Goal: Task Accomplishment & Management: Use online tool/utility

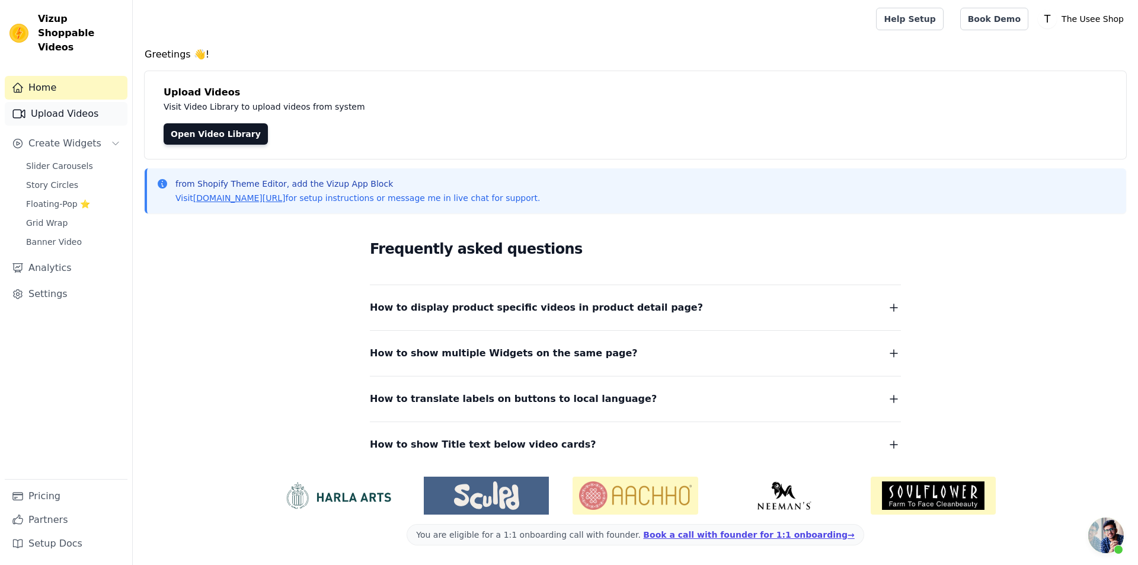
click at [90, 103] on link "Upload Videos" at bounding box center [66, 114] width 123 height 24
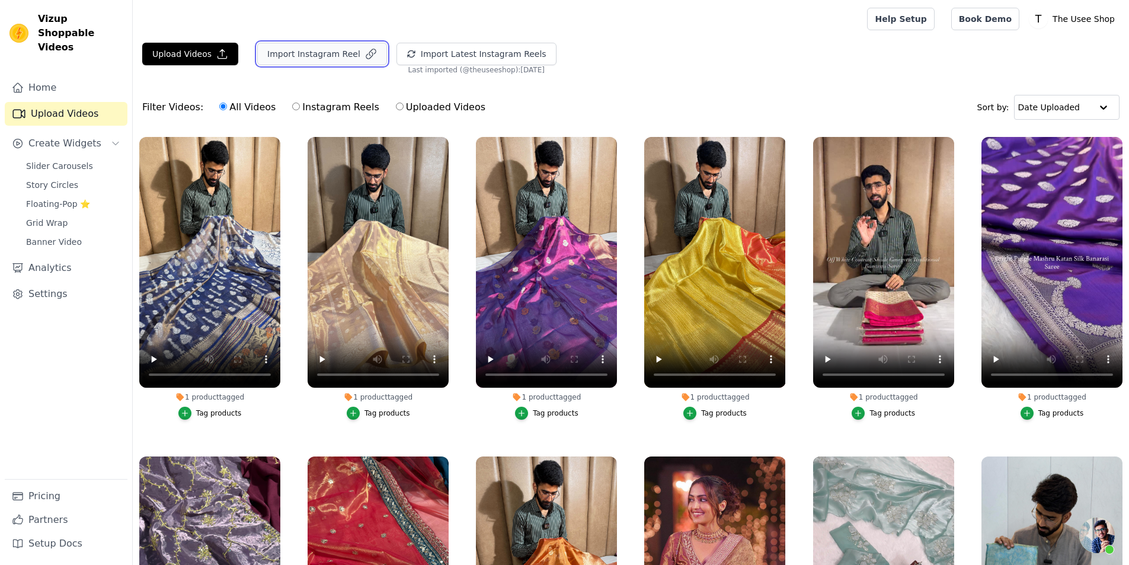
click at [293, 62] on button "Import Instagram Reel" at bounding box center [322, 54] width 130 height 23
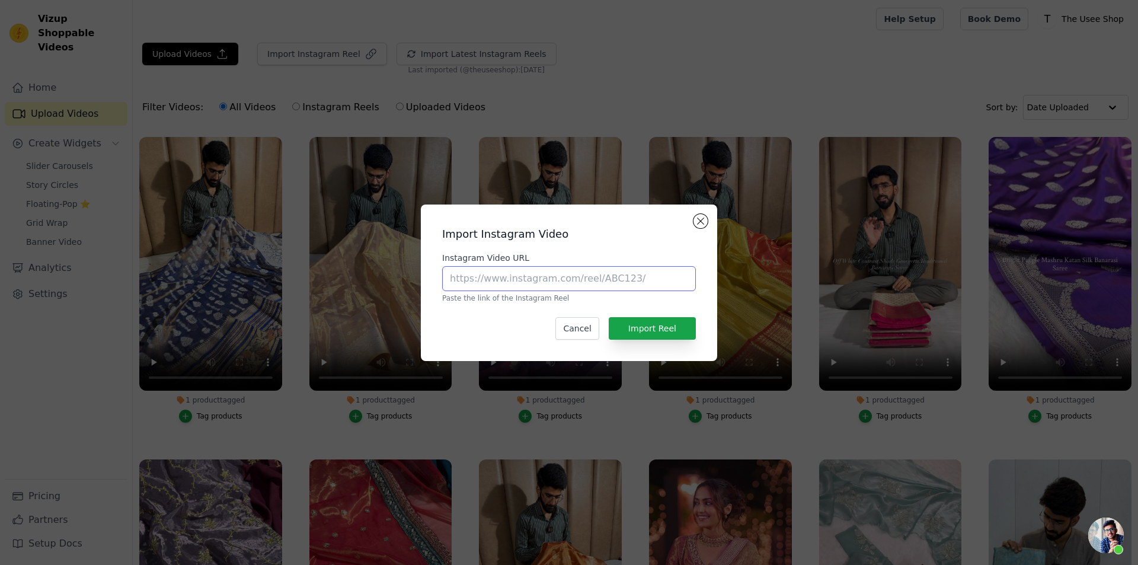
click at [591, 282] on input "Instagram Video URL" at bounding box center [569, 278] width 254 height 25
paste input "[URL][DOMAIN_NAME]"
type input "[URL][DOMAIN_NAME]"
click at [670, 325] on button "Import Reel" at bounding box center [652, 328] width 87 height 23
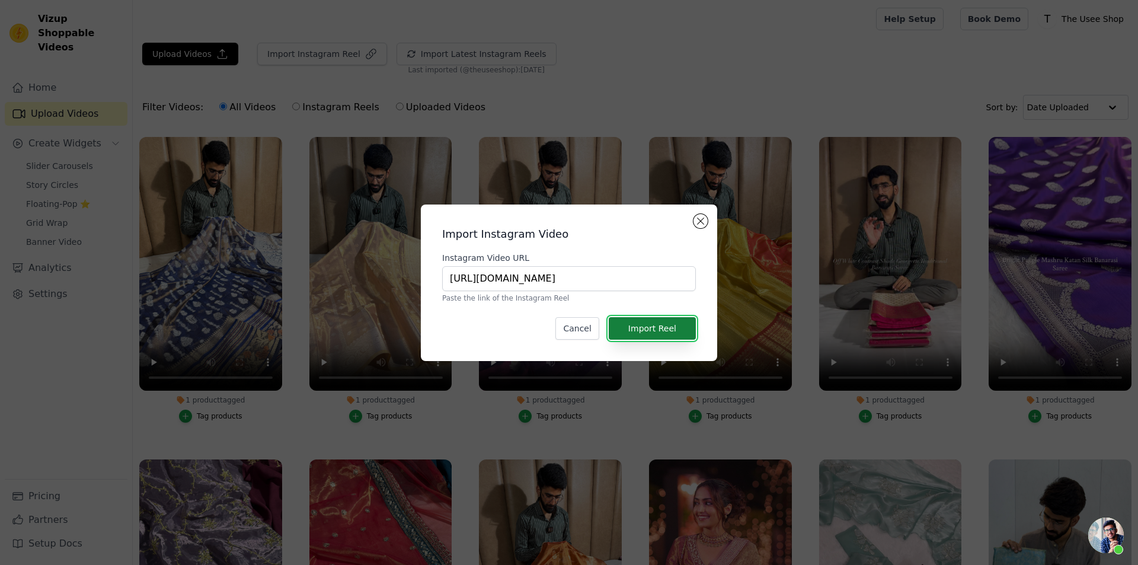
scroll to position [0, 0]
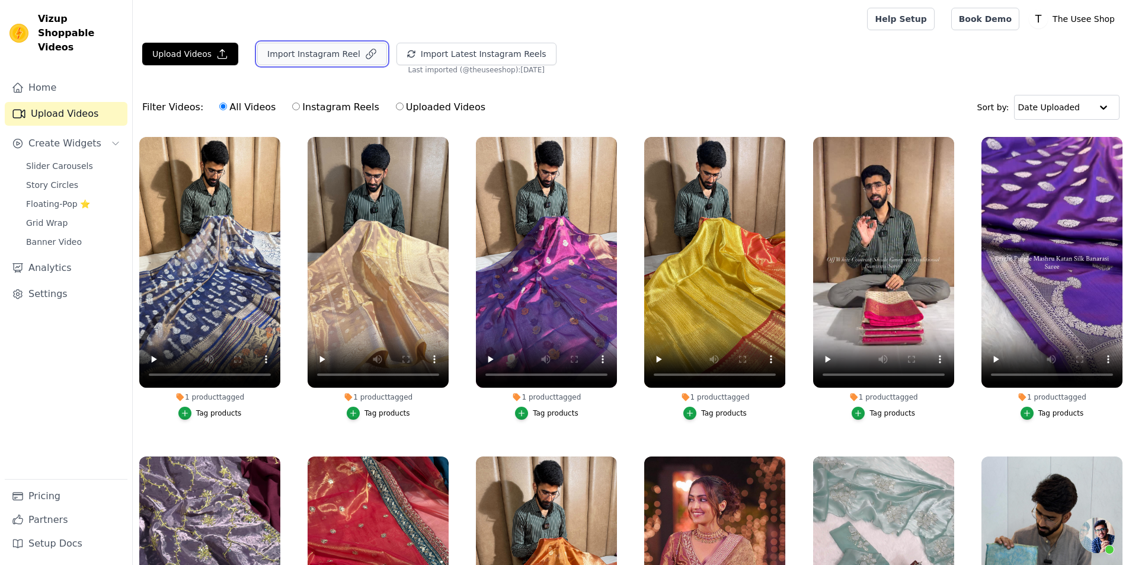
click at [340, 58] on button "Import Instagram Reel" at bounding box center [322, 54] width 130 height 23
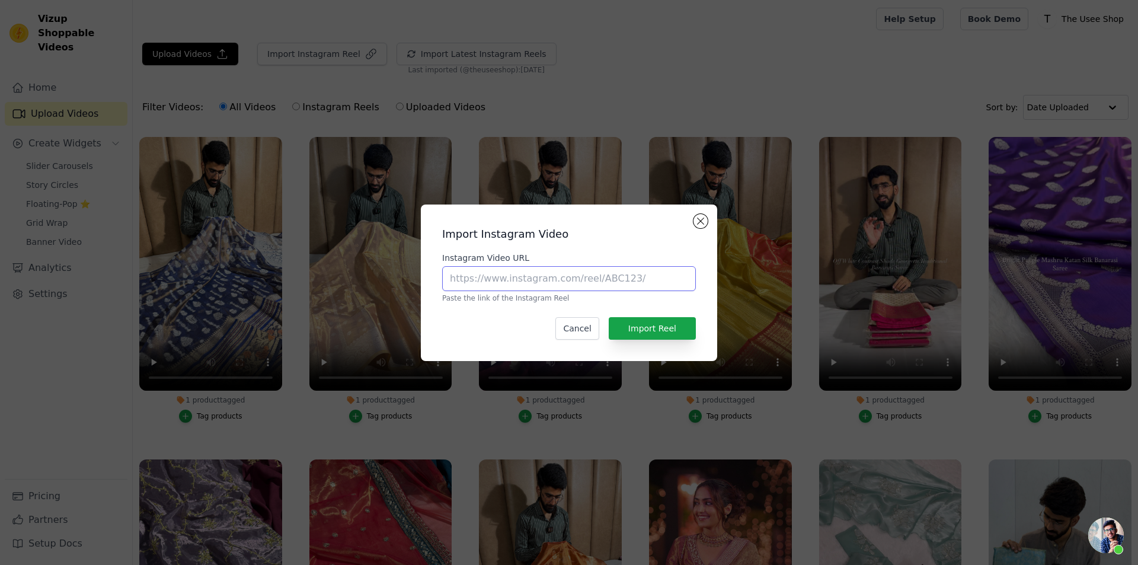
click at [511, 266] on input "Instagram Video URL" at bounding box center [569, 278] width 254 height 25
paste input "[URL][DOMAIN_NAME]"
type input "[URL][DOMAIN_NAME]"
click at [659, 332] on button "Import Reel" at bounding box center [652, 328] width 87 height 23
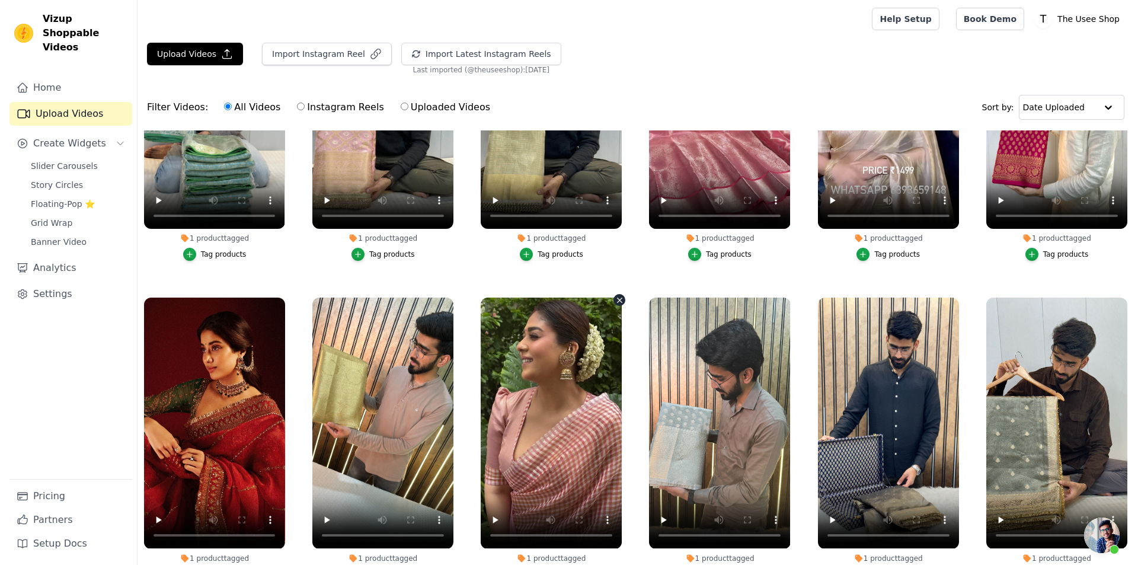
scroll to position [0, 0]
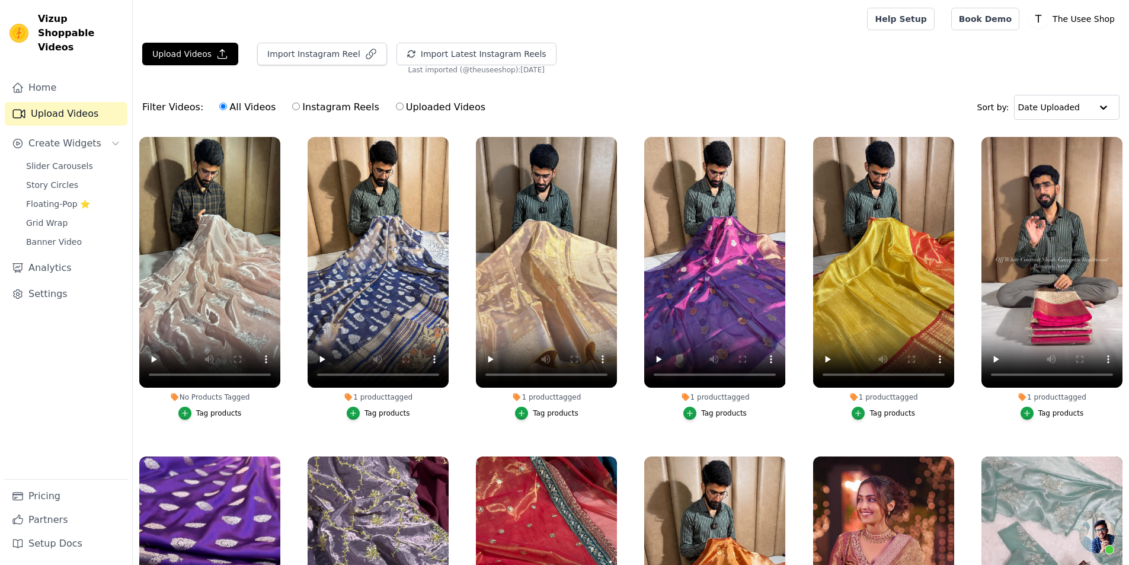
click at [210, 410] on div "Tag products" at bounding box center [219, 412] width 46 height 9
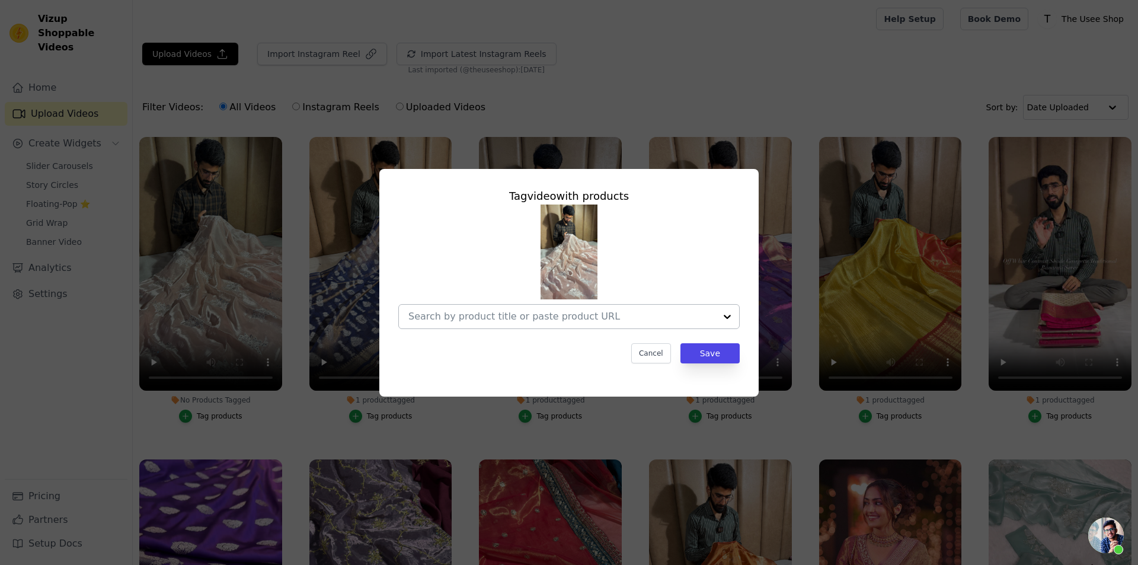
click at [627, 323] on div at bounding box center [561, 317] width 307 height 24
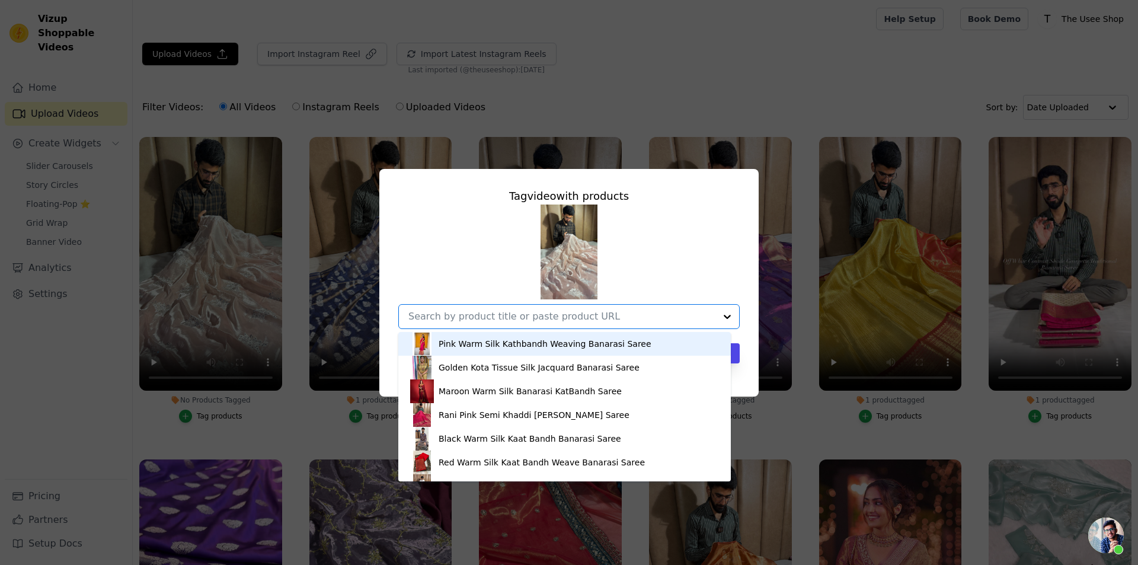
paste input "[URL][DOMAIN_NAME]"
type input "[URL][DOMAIN_NAME]"
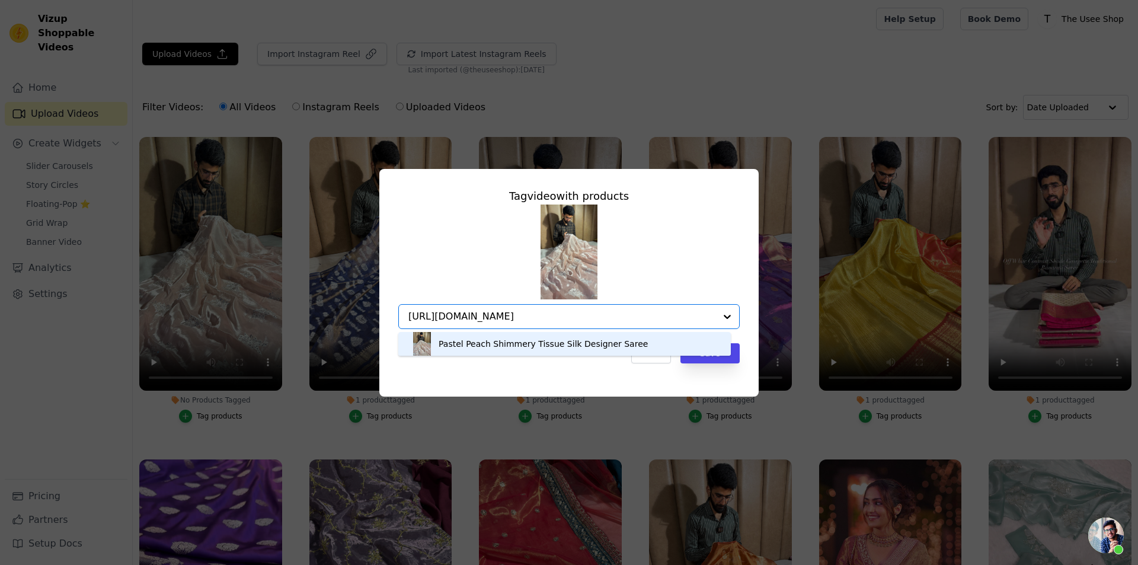
click at [579, 342] on div "Pastel Peach Shimmery Tissue Silk Designer Saree" at bounding box center [543, 344] width 209 height 12
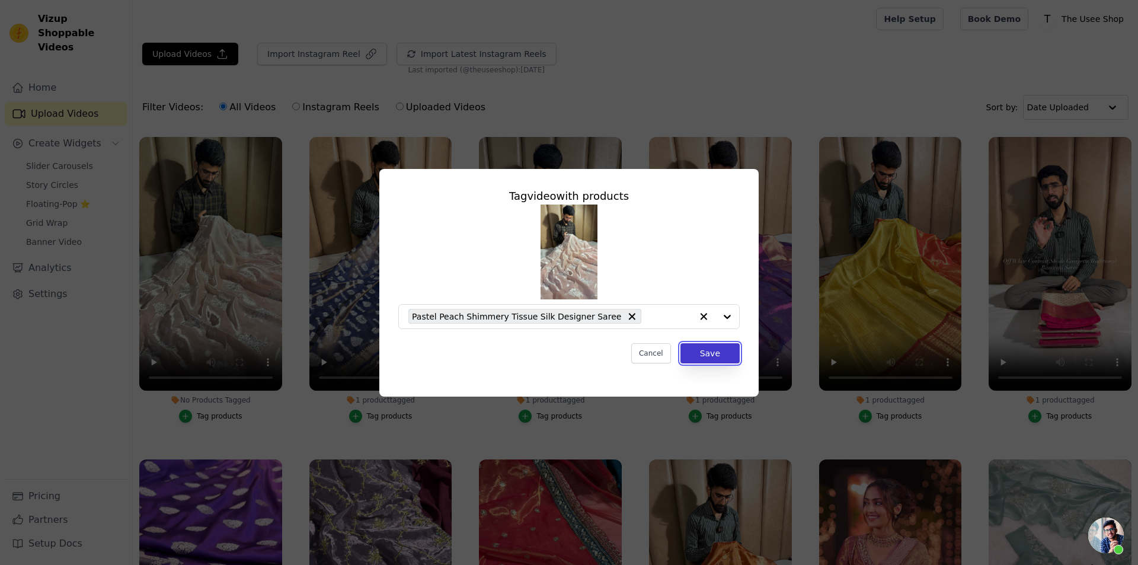
click at [715, 359] on button "Save" at bounding box center [709, 353] width 59 height 20
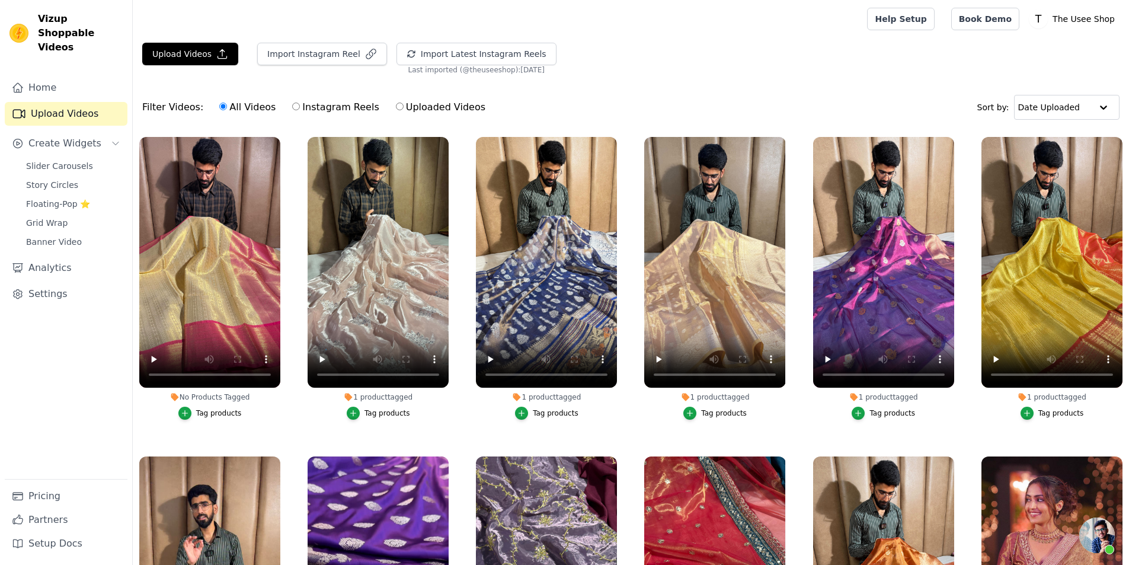
click at [192, 419] on label "No Products Tagged Tag products" at bounding box center [210, 280] width 142 height 289
click at [194, 414] on button "Tag products" at bounding box center [209, 413] width 63 height 13
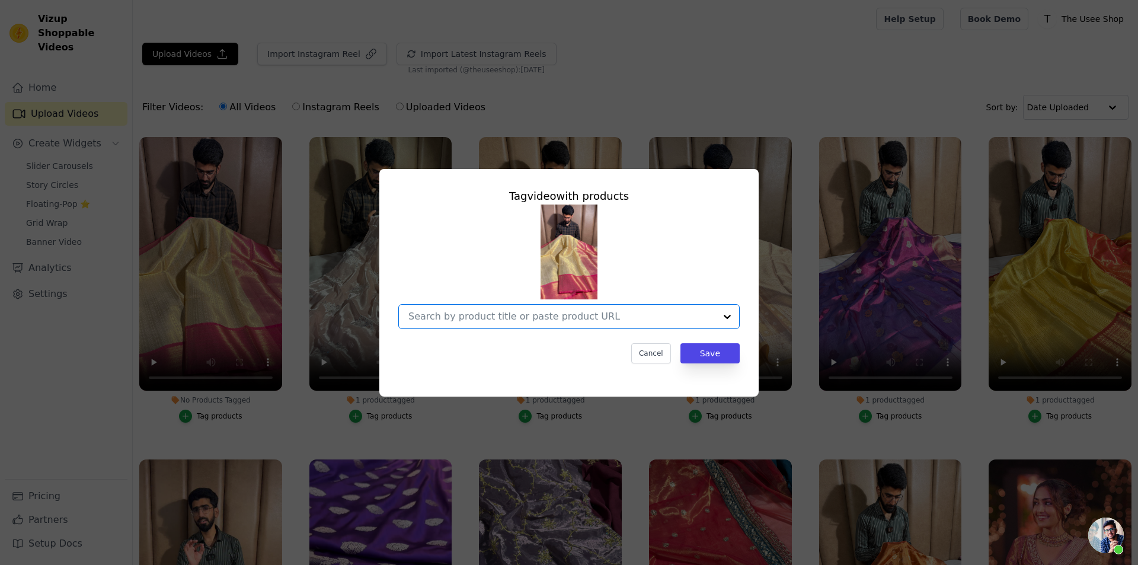
click at [457, 312] on input "No Products Tagged Tag video with products Option undefined, selected. Select i…" at bounding box center [561, 316] width 307 height 11
paste input "[URL][DOMAIN_NAME]"
type input "[URL][DOMAIN_NAME]"
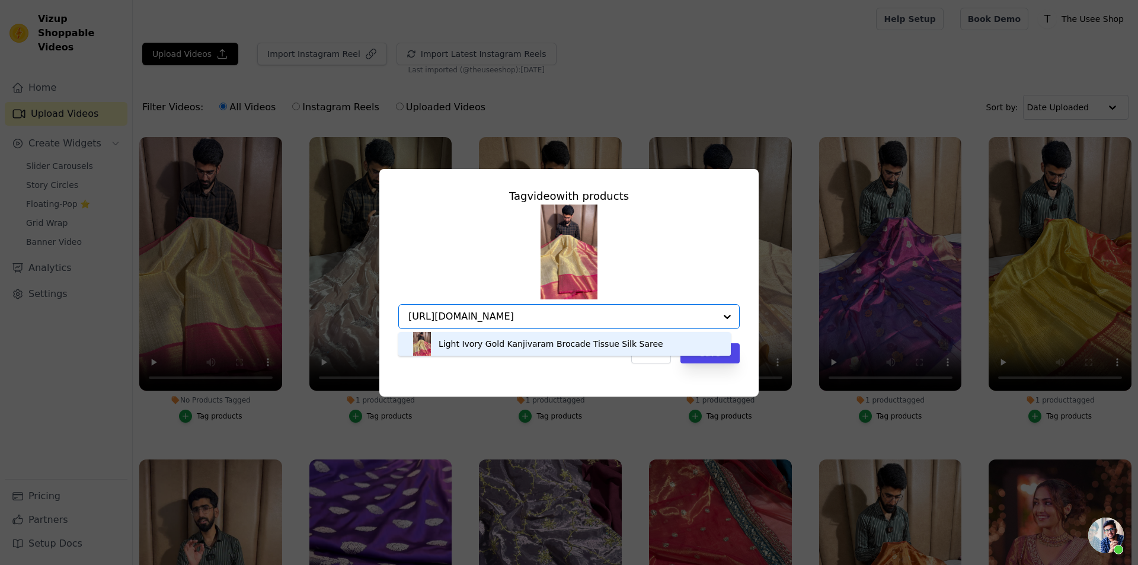
click at [547, 349] on div "Light Ivory Gold Kanjivaram Brocade Tissue Silk Saree" at bounding box center [551, 344] width 225 height 12
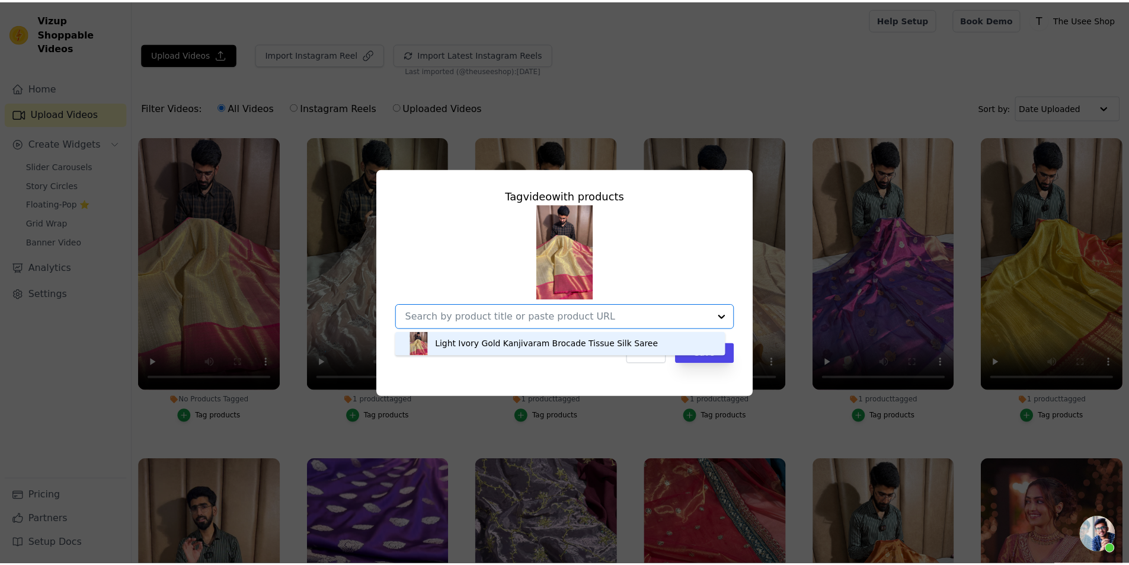
scroll to position [0, 0]
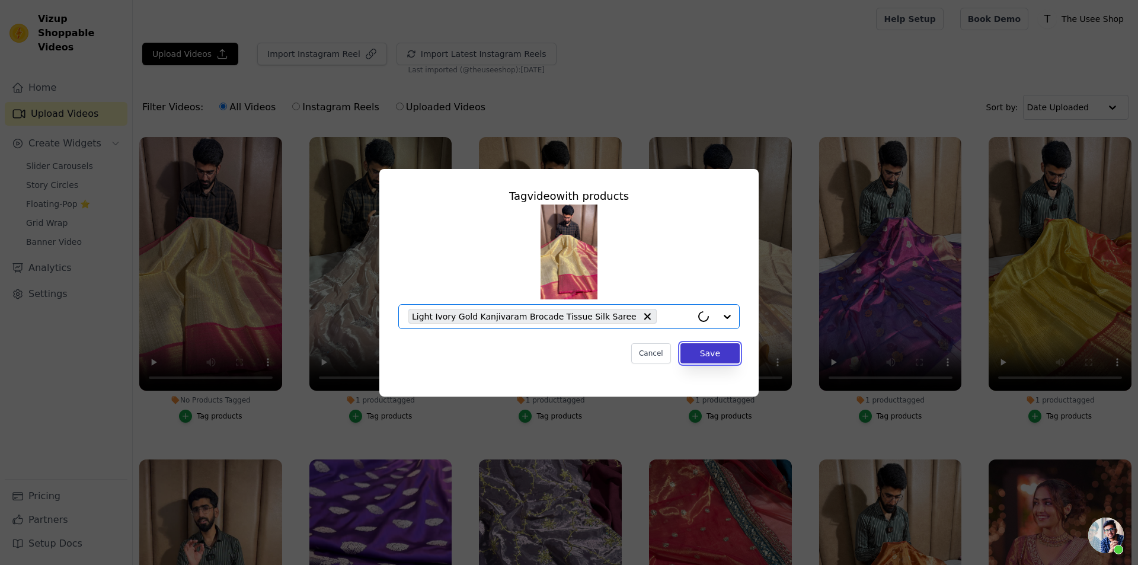
click at [692, 349] on button "Save" at bounding box center [709, 353] width 59 height 20
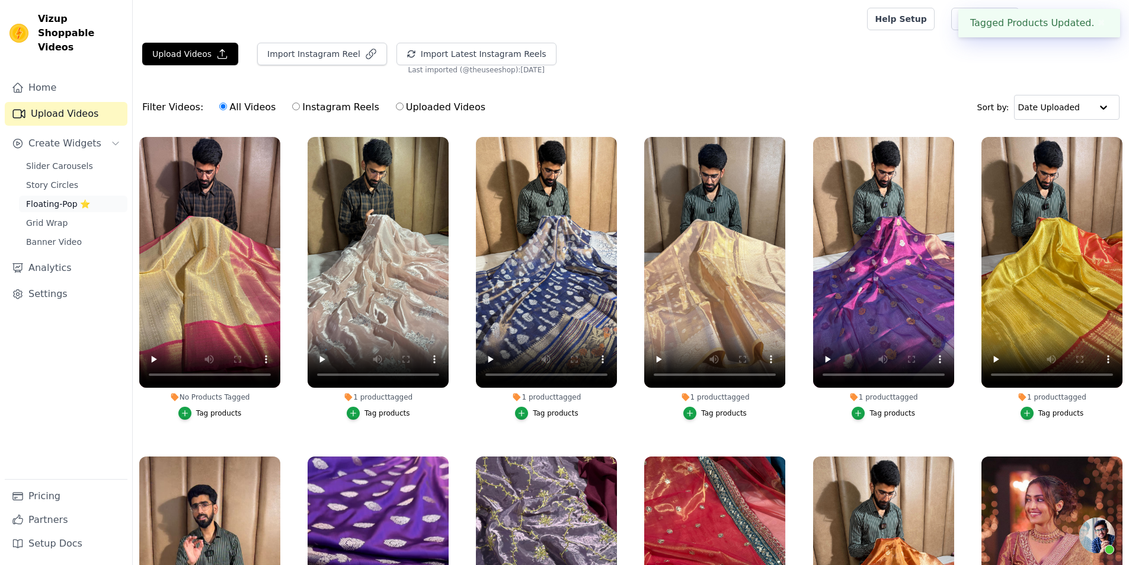
click at [64, 198] on span "Floating-Pop ⭐" at bounding box center [58, 204] width 64 height 12
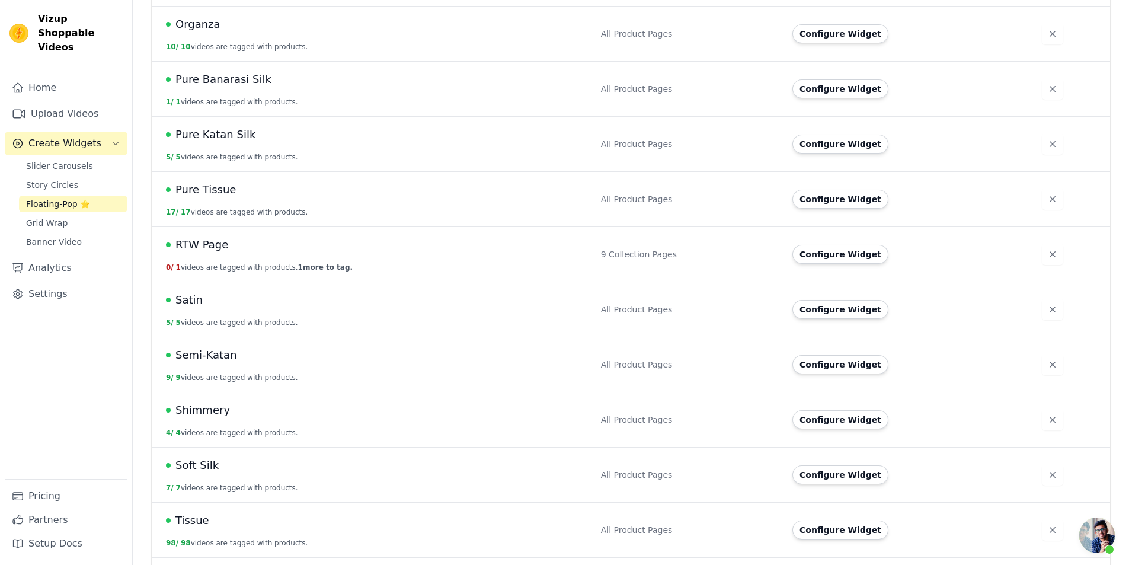
scroll to position [784, 0]
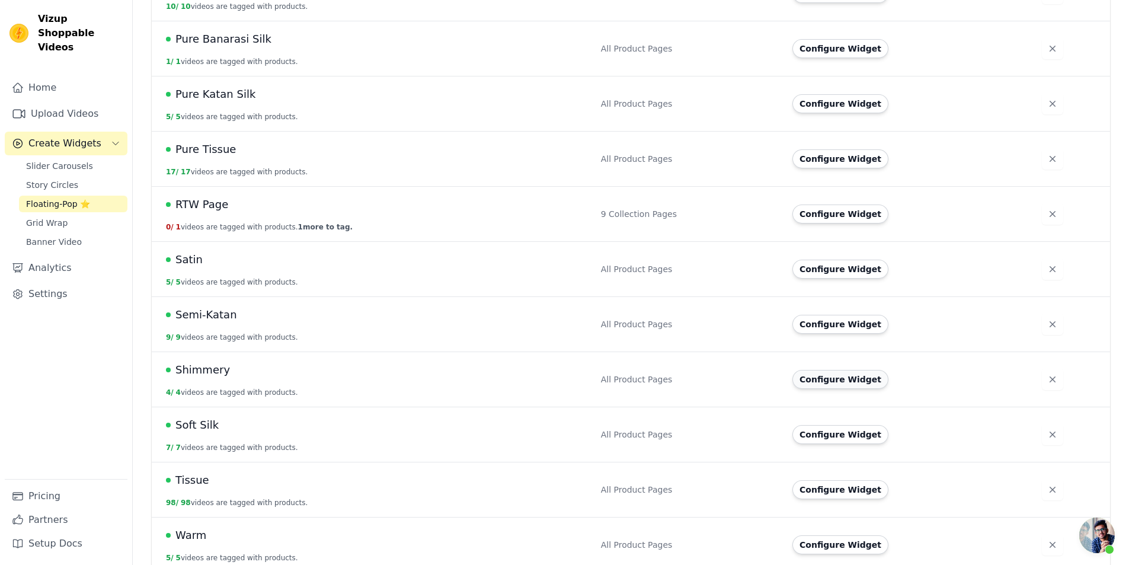
click at [816, 370] on button "Configure Widget" at bounding box center [840, 379] width 96 height 19
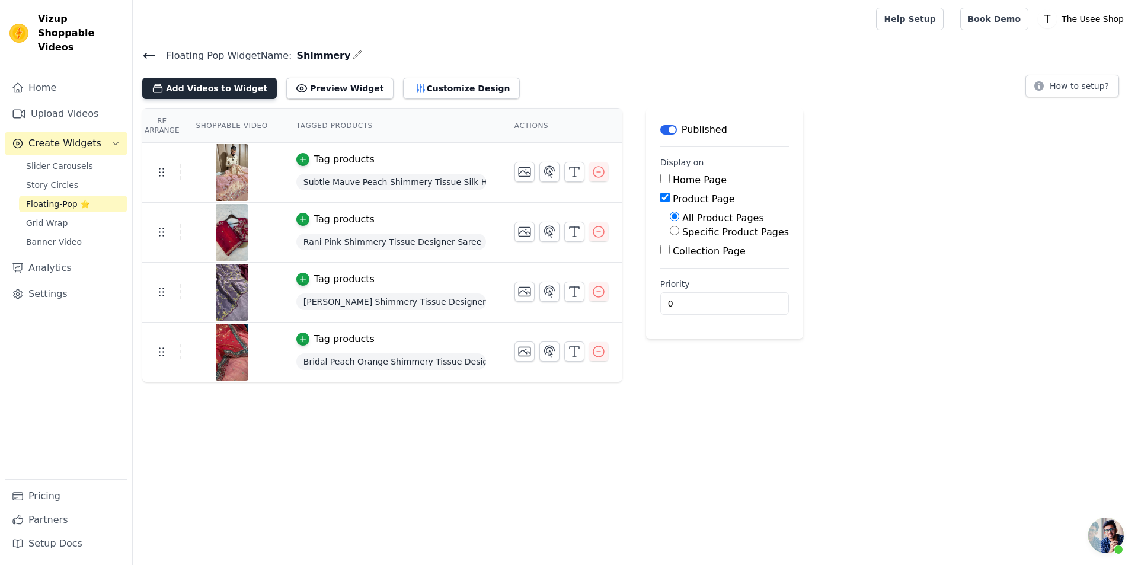
click at [212, 79] on button "Add Videos to Widget" at bounding box center [209, 88] width 135 height 21
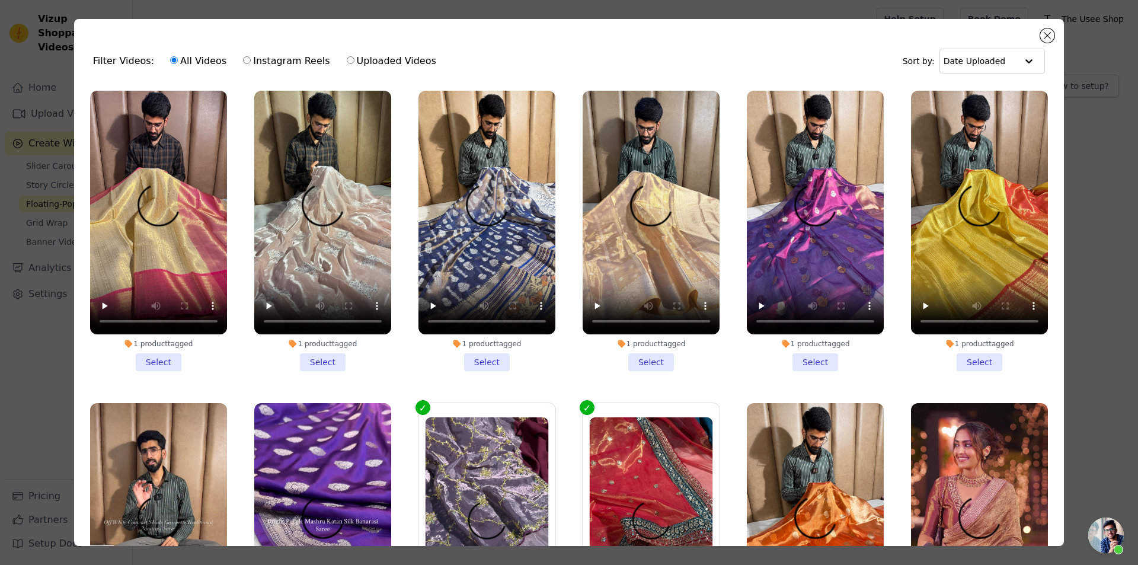
click at [326, 356] on li "1 product tagged Select" at bounding box center [322, 231] width 137 height 280
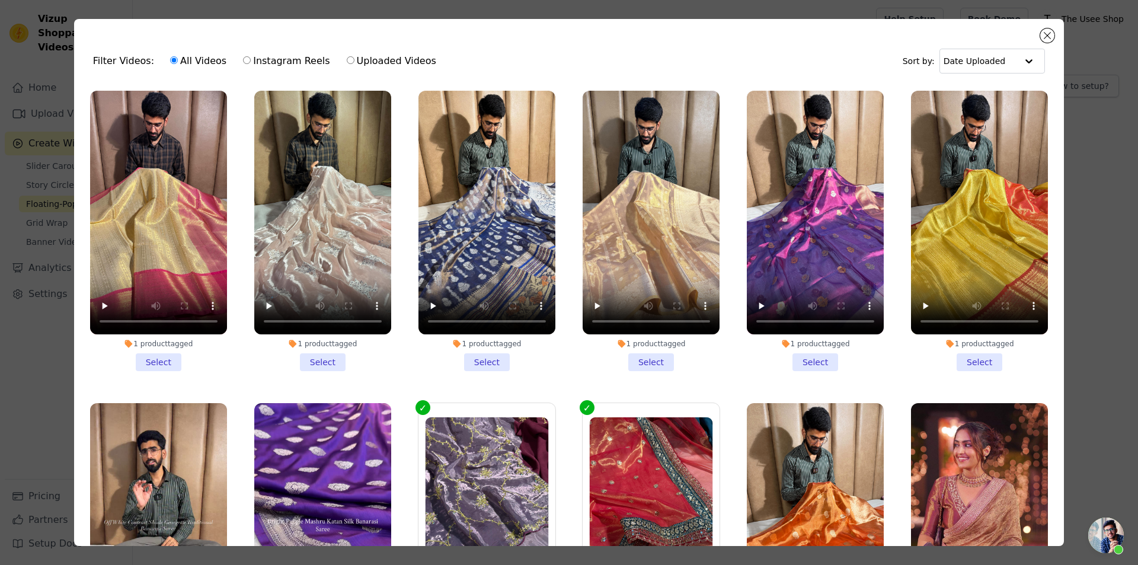
click at [0, 0] on input "1 product tagged Select" at bounding box center [0, 0] width 0 height 0
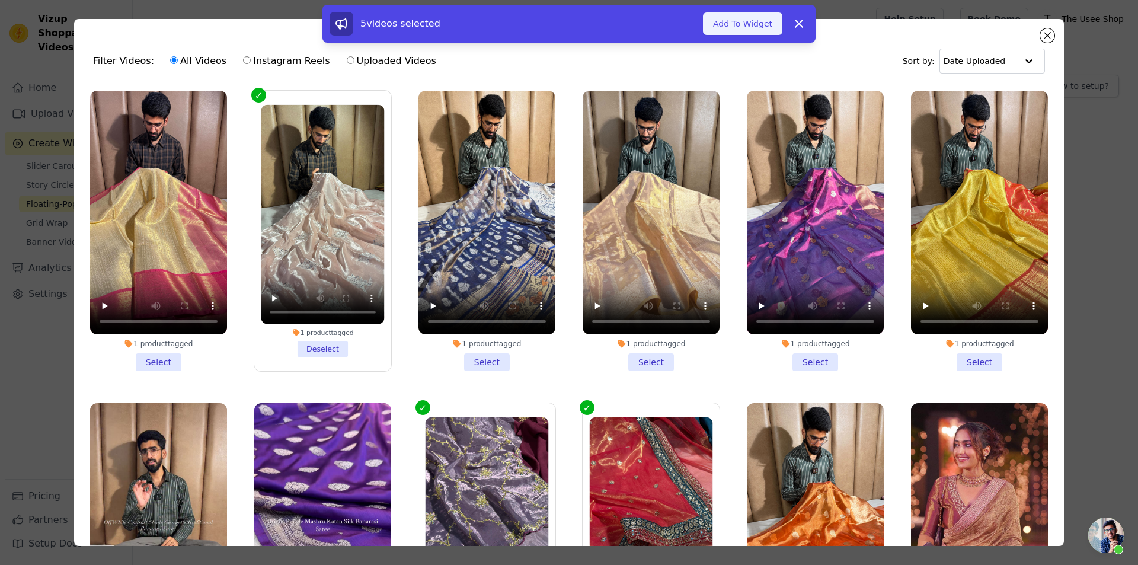
click at [755, 19] on button "Add To Widget" at bounding box center [742, 23] width 79 height 23
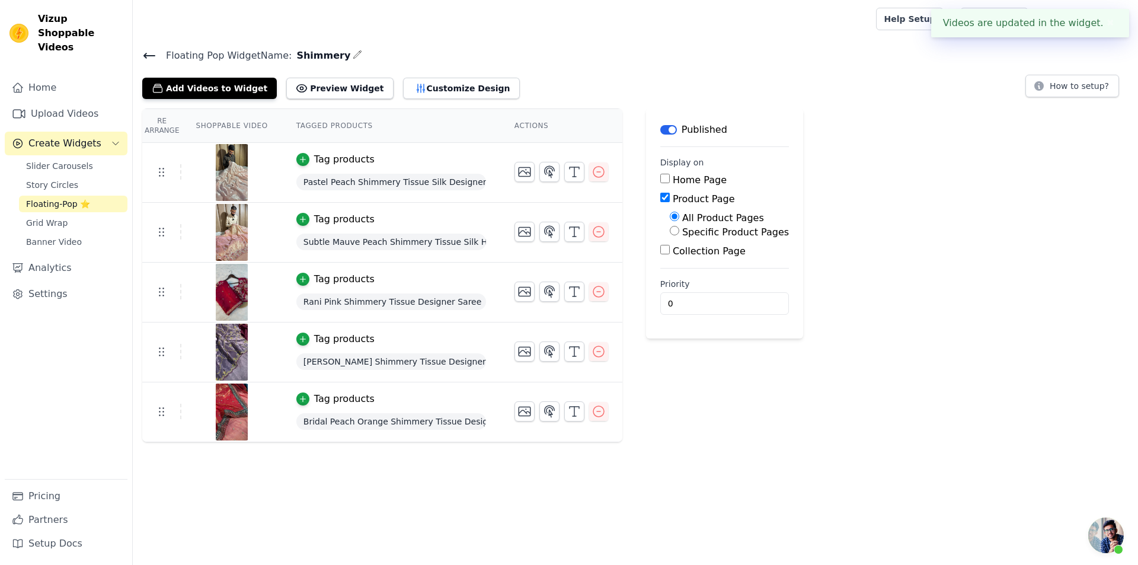
click at [143, 53] on icon at bounding box center [149, 56] width 14 height 14
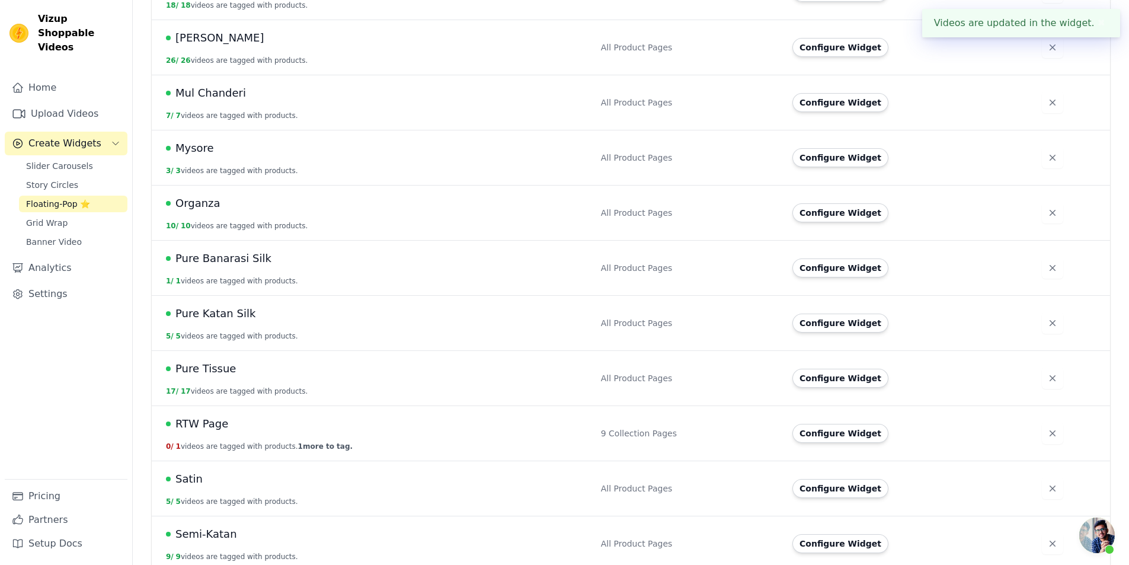
scroll to position [784, 0]
click at [848, 482] on button "Configure Widget" at bounding box center [840, 489] width 96 height 19
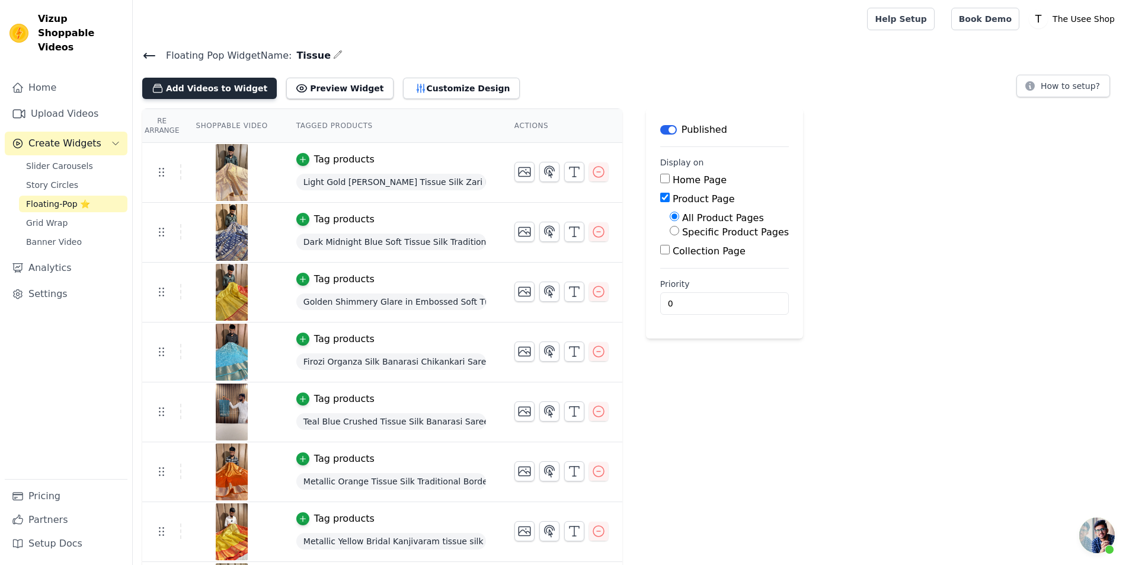
click at [223, 84] on button "Add Videos to Widget" at bounding box center [209, 88] width 135 height 21
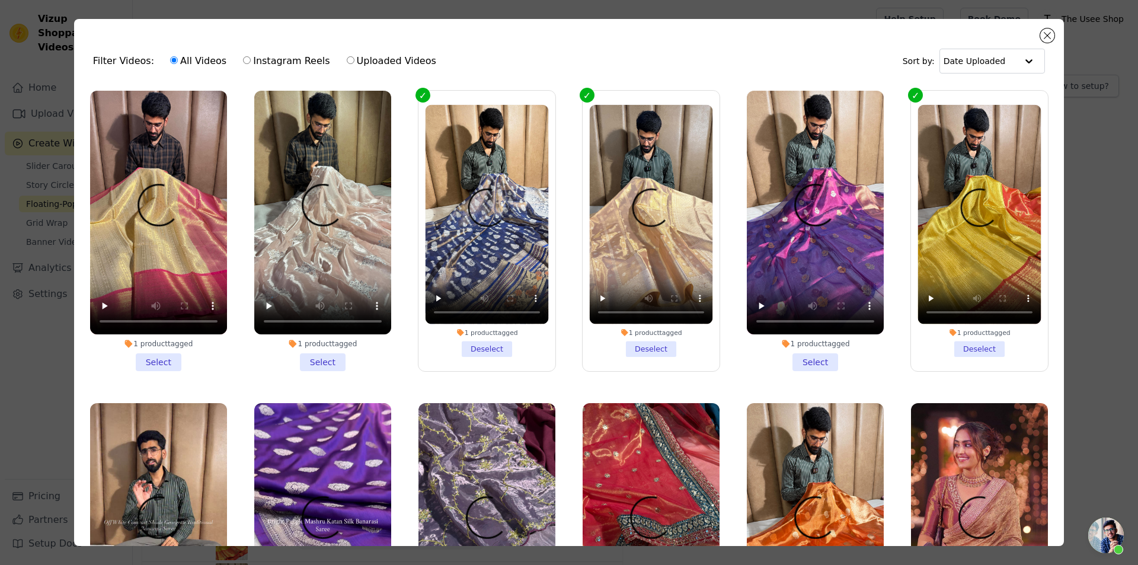
click at [172, 352] on li "1 product tagged Select" at bounding box center [158, 231] width 137 height 280
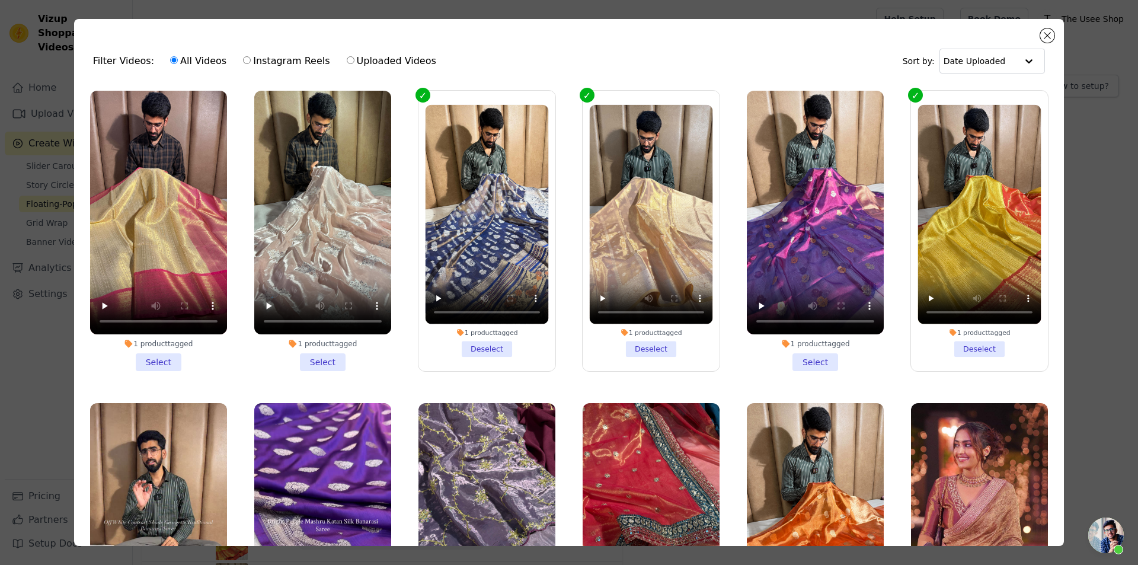
click at [0, 0] on input "1 product tagged Select" at bounding box center [0, 0] width 0 height 0
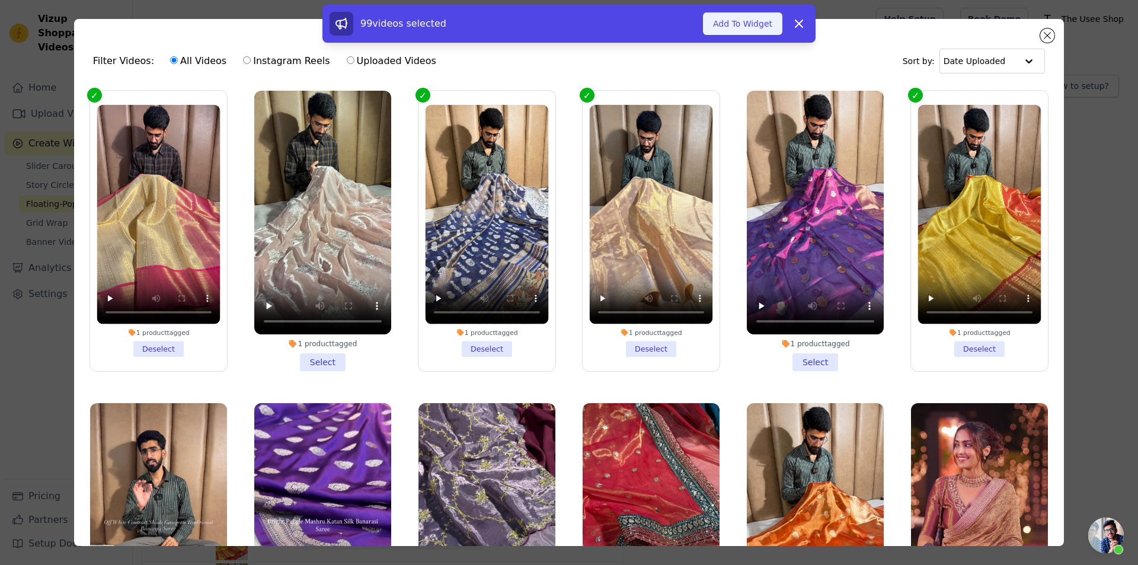
click at [734, 31] on button "Add To Widget" at bounding box center [742, 23] width 79 height 23
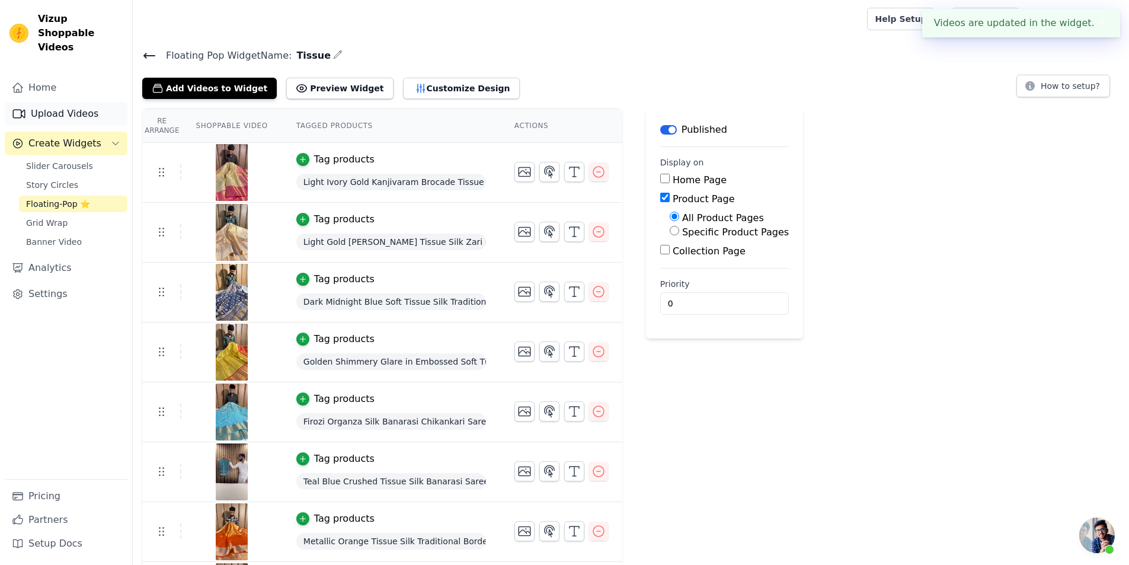
click at [99, 102] on link "Upload Videos" at bounding box center [66, 114] width 123 height 24
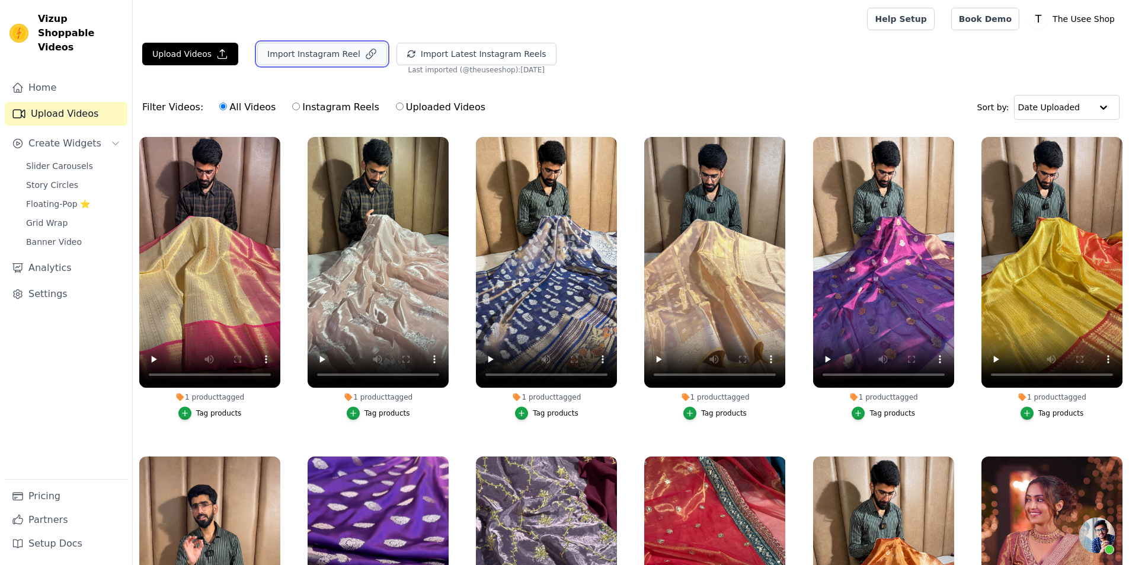
click at [322, 57] on button "Import Instagram Reel" at bounding box center [322, 54] width 130 height 23
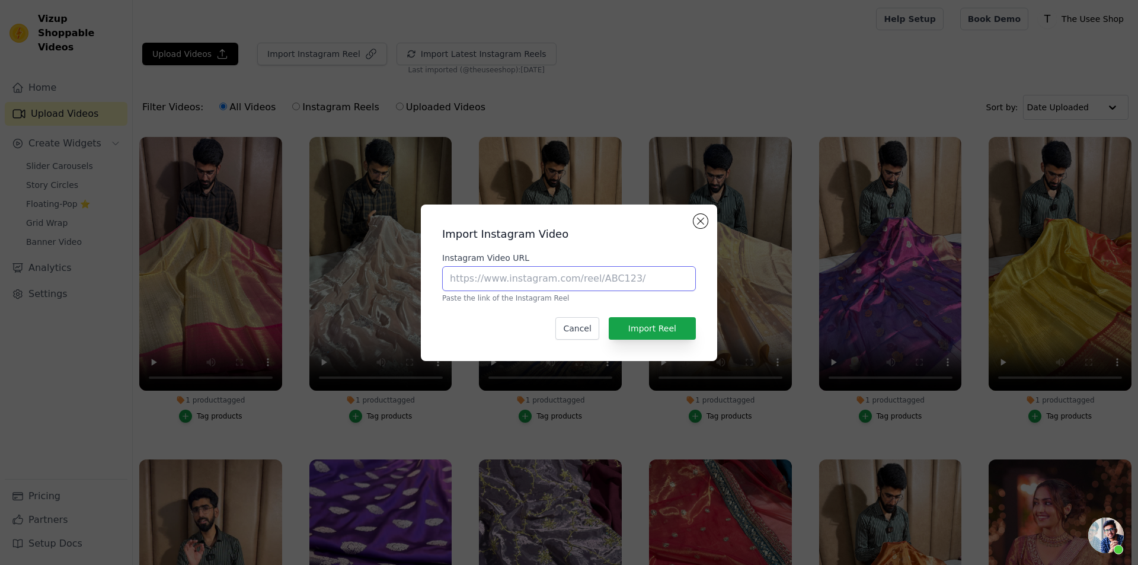
click at [558, 282] on input "Instagram Video URL" at bounding box center [569, 278] width 254 height 25
paste input "[URL][DOMAIN_NAME]"
type input "[URL][DOMAIN_NAME]"
click at [697, 322] on div "Import Instagram Video Instagram Video URL [URL][DOMAIN_NAME] Paste the link of…" at bounding box center [568, 283] width 277 height 138
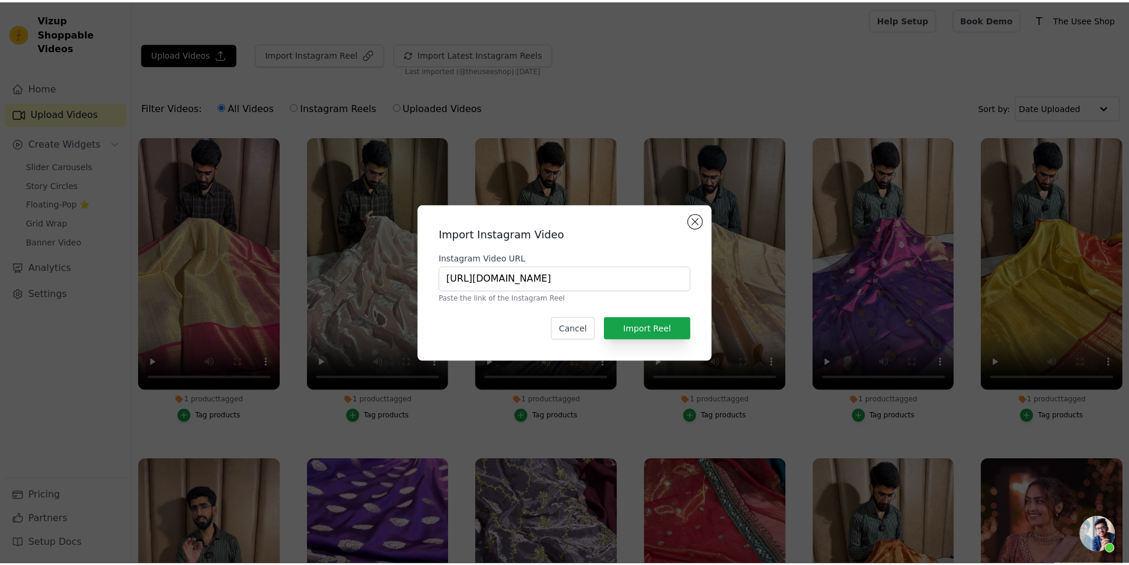
scroll to position [0, 0]
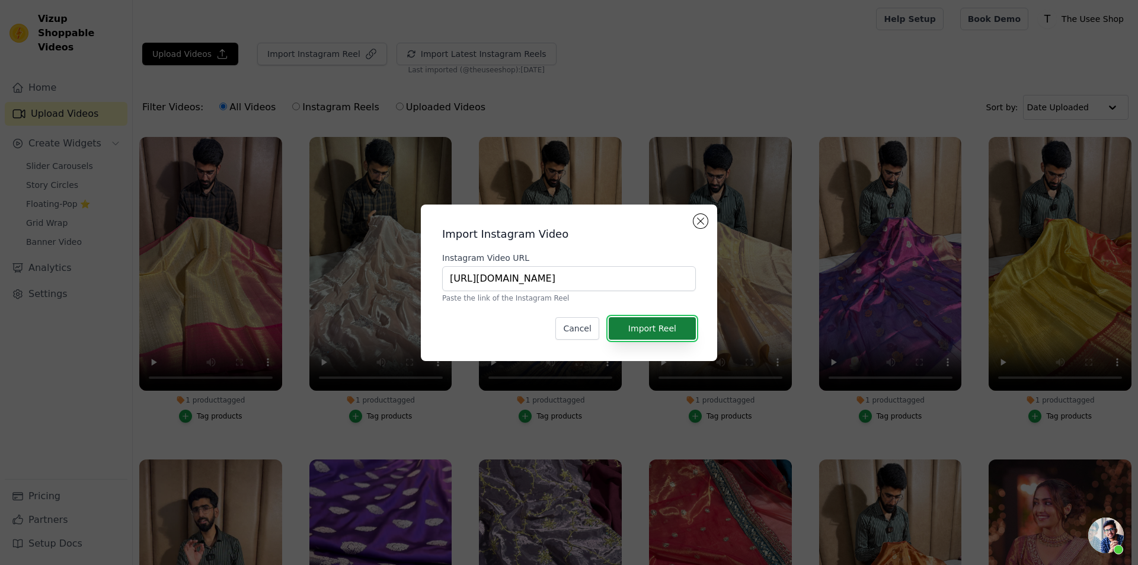
click at [678, 328] on button "Import Reel" at bounding box center [652, 328] width 87 height 23
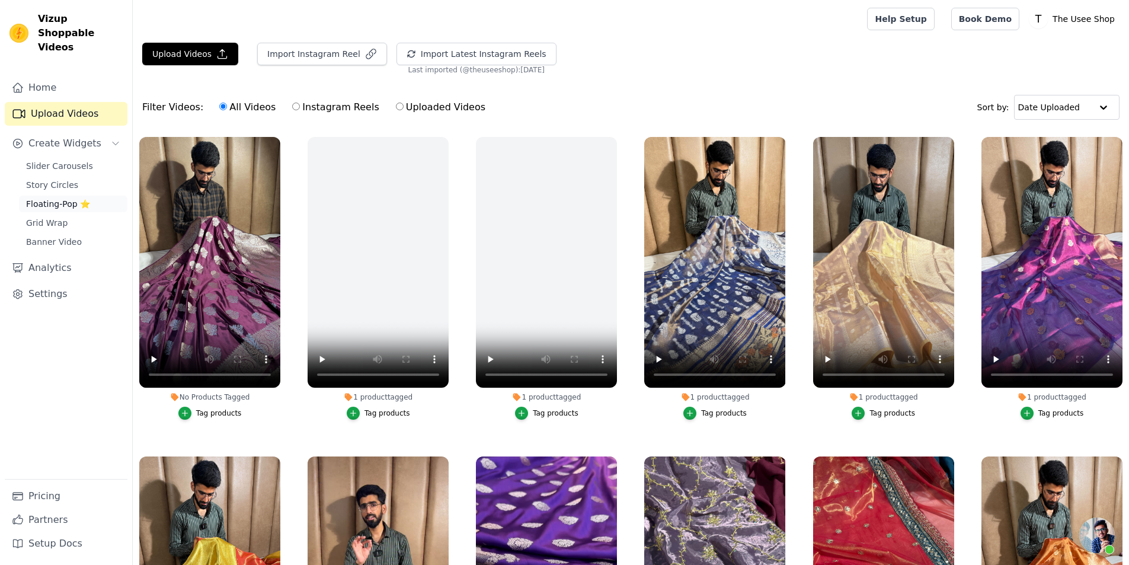
click at [62, 198] on span "Floating-Pop ⭐" at bounding box center [58, 204] width 64 height 12
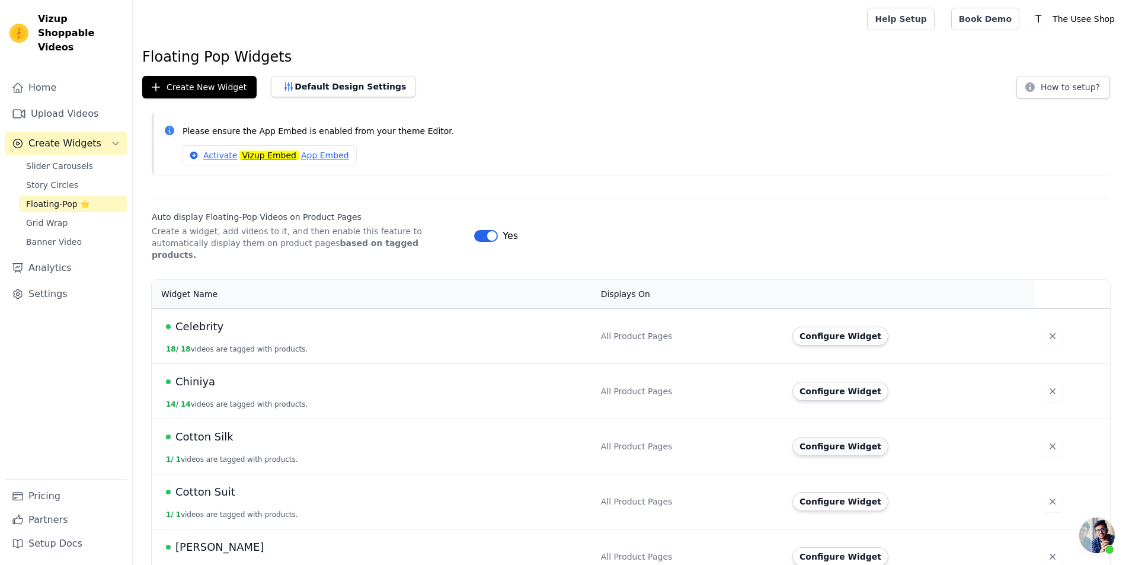
scroll to position [296, 0]
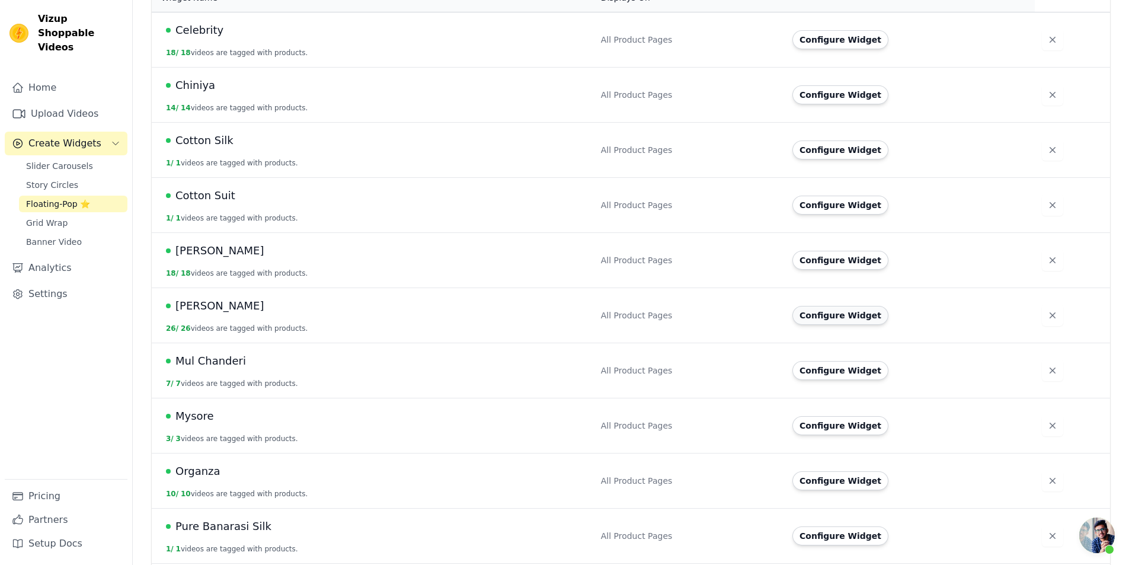
click at [840, 306] on button "Configure Widget" at bounding box center [840, 315] width 96 height 19
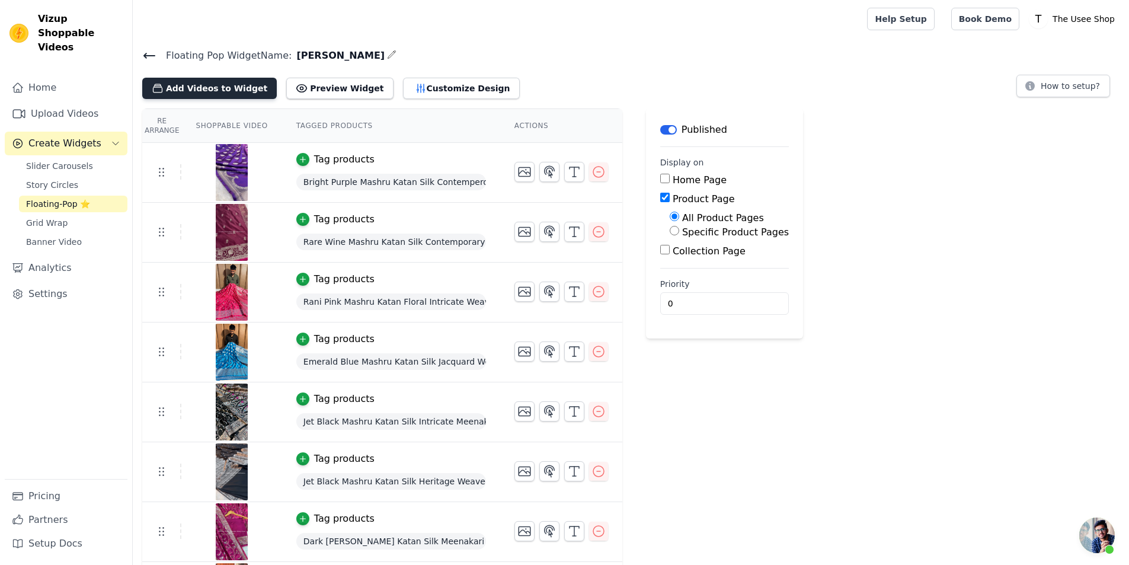
click at [244, 82] on button "Add Videos to Widget" at bounding box center [209, 88] width 135 height 21
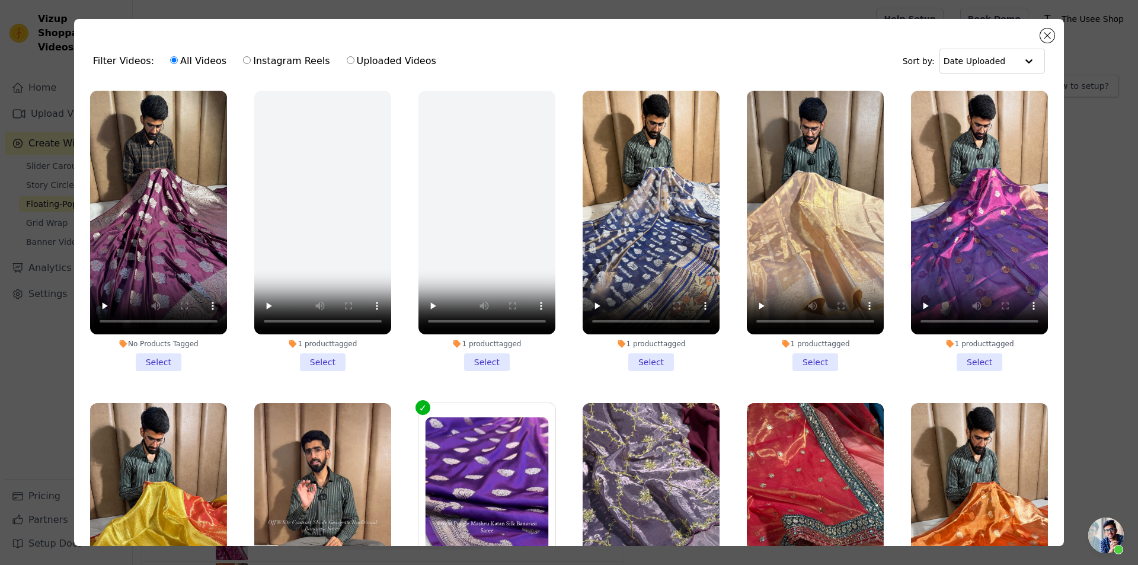
click at [177, 355] on li "No Products Tagged Select" at bounding box center [158, 231] width 137 height 280
click at [0, 0] on input "No Products Tagged Select" at bounding box center [0, 0] width 0 height 0
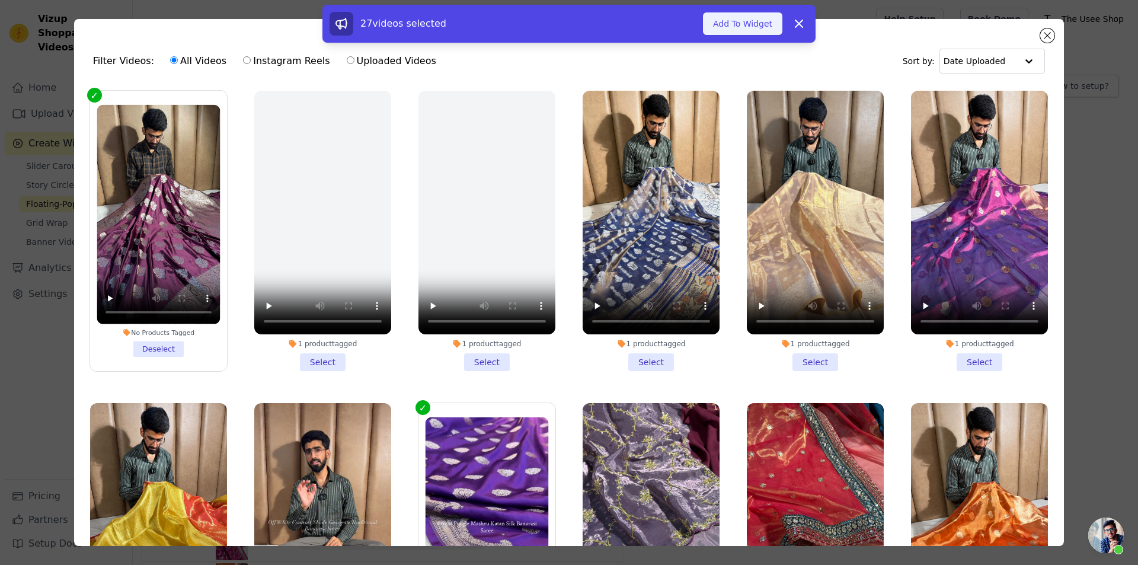
click at [744, 20] on button "Add To Widget" at bounding box center [742, 23] width 79 height 23
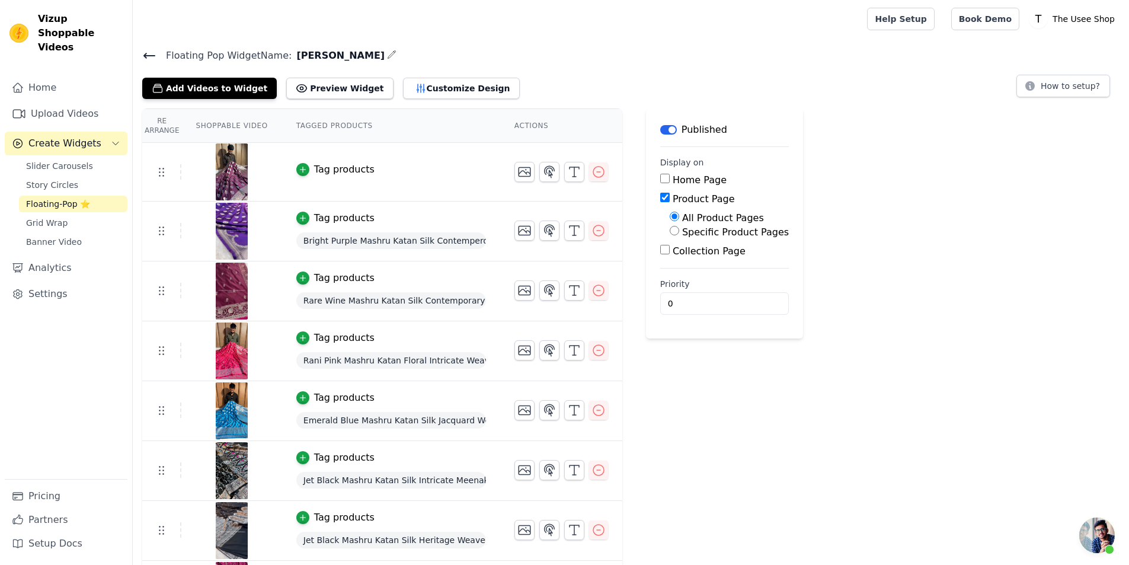
click at [317, 177] on td "Tag products" at bounding box center [391, 172] width 218 height 59
click at [317, 168] on div "Tag products" at bounding box center [344, 169] width 60 height 14
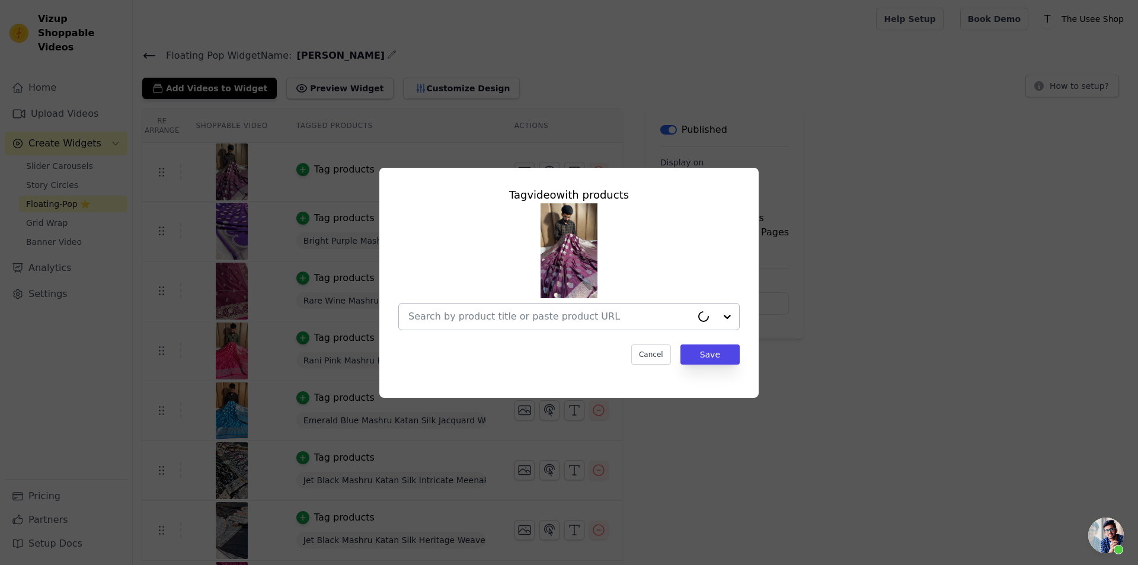
click at [542, 320] on input "text" at bounding box center [549, 316] width 283 height 14
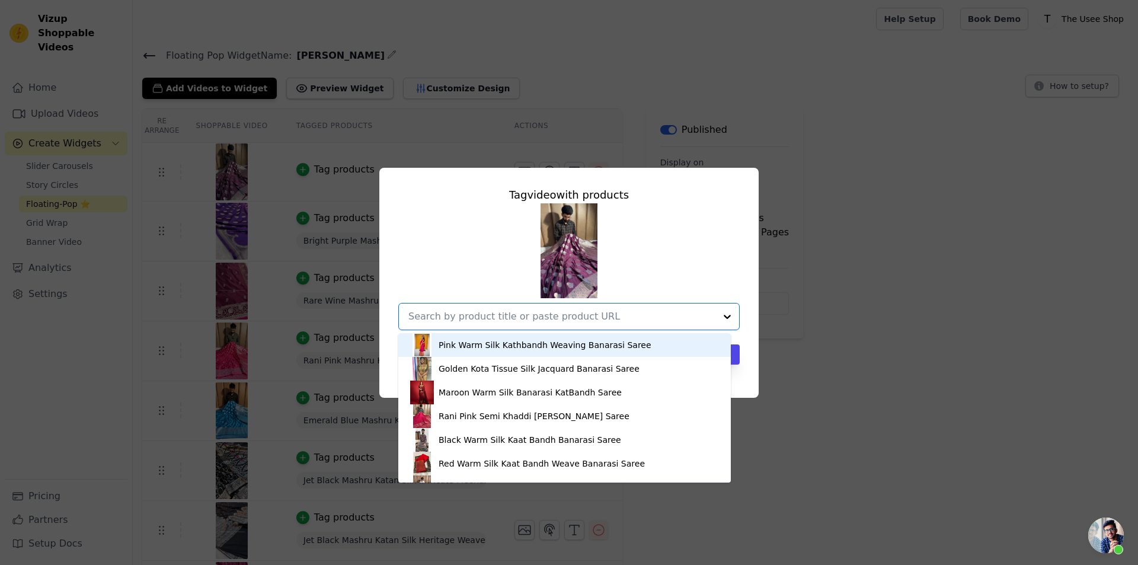
paste input "https://theuseeshop.com/products/rare-wine-mashru-katan-silk-heritage-banarasi-…"
type input "https://theuseeshop.com/products/rare-wine-mashru-katan-silk-heritage-banarasi-…"
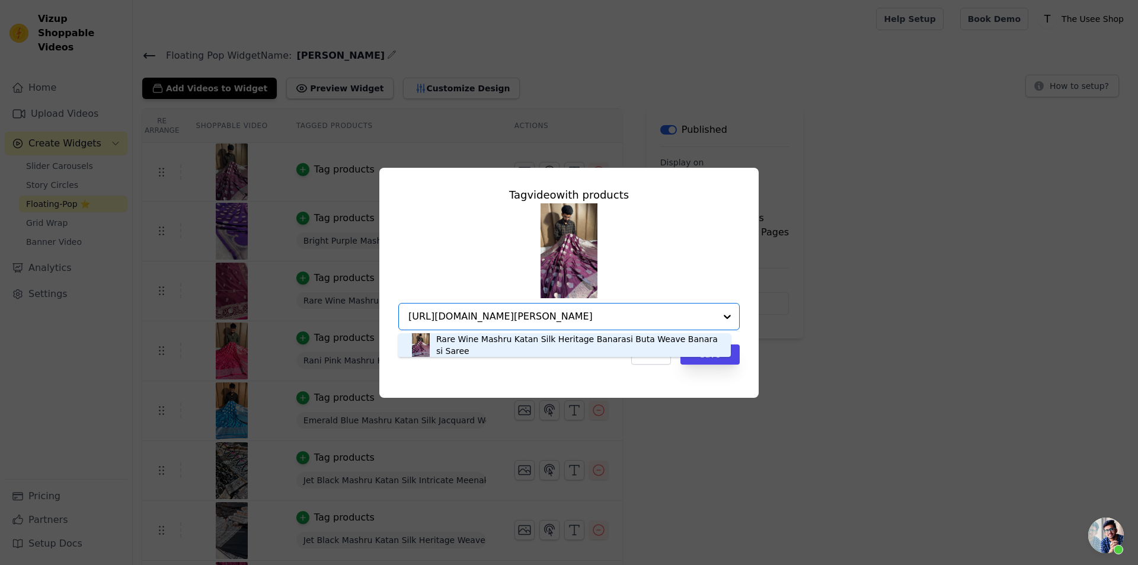
click at [491, 350] on div "Rare Wine Mashru Katan Silk Heritage Banarasi Buta Weave Banarasi Saree" at bounding box center [577, 345] width 283 height 24
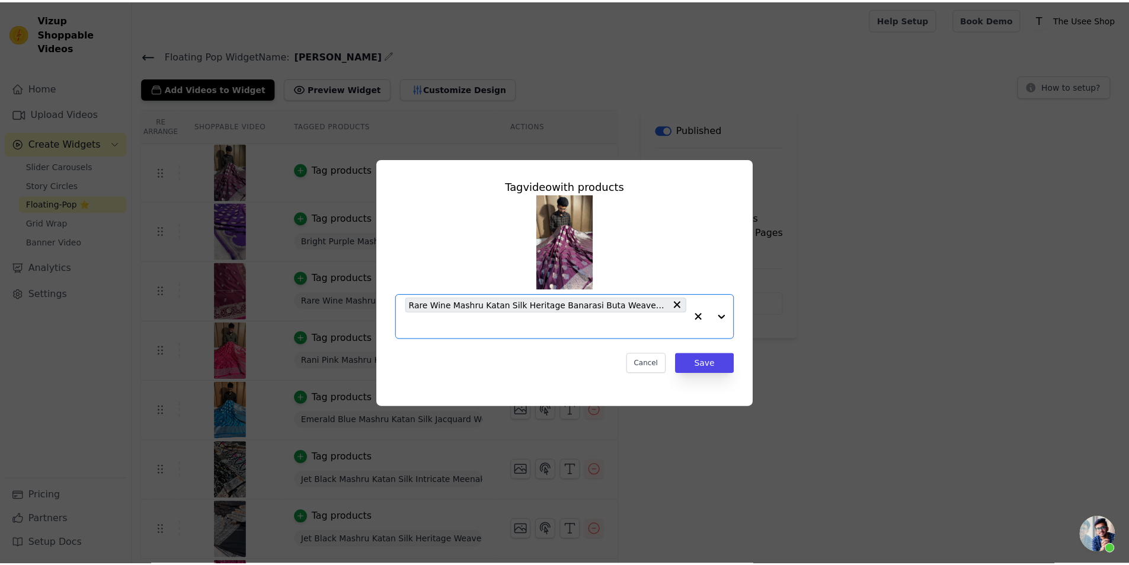
scroll to position [0, 0]
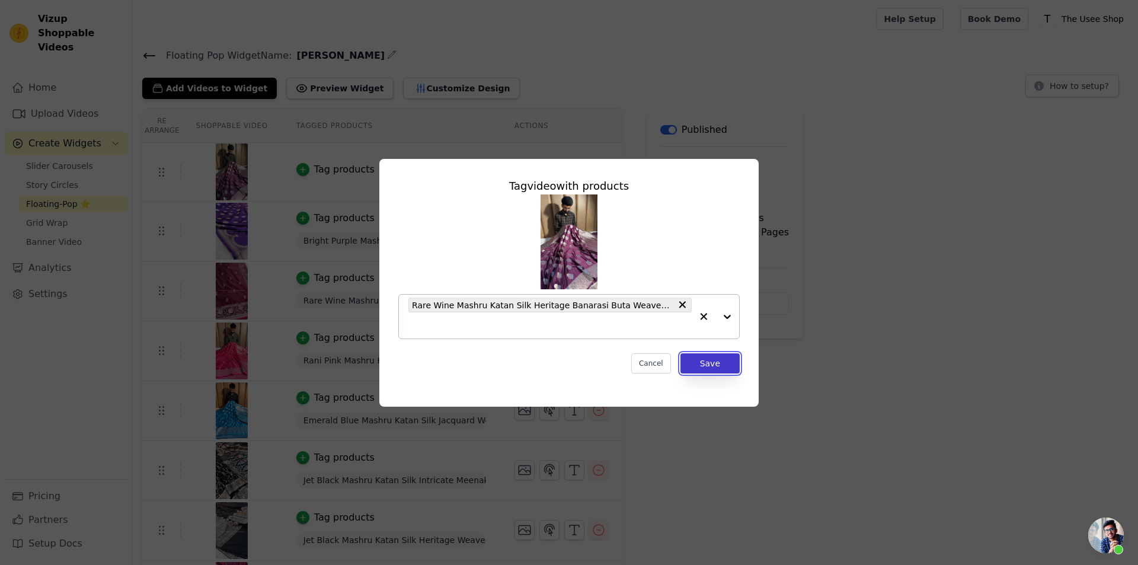
click at [718, 366] on button "Save" at bounding box center [709, 363] width 59 height 20
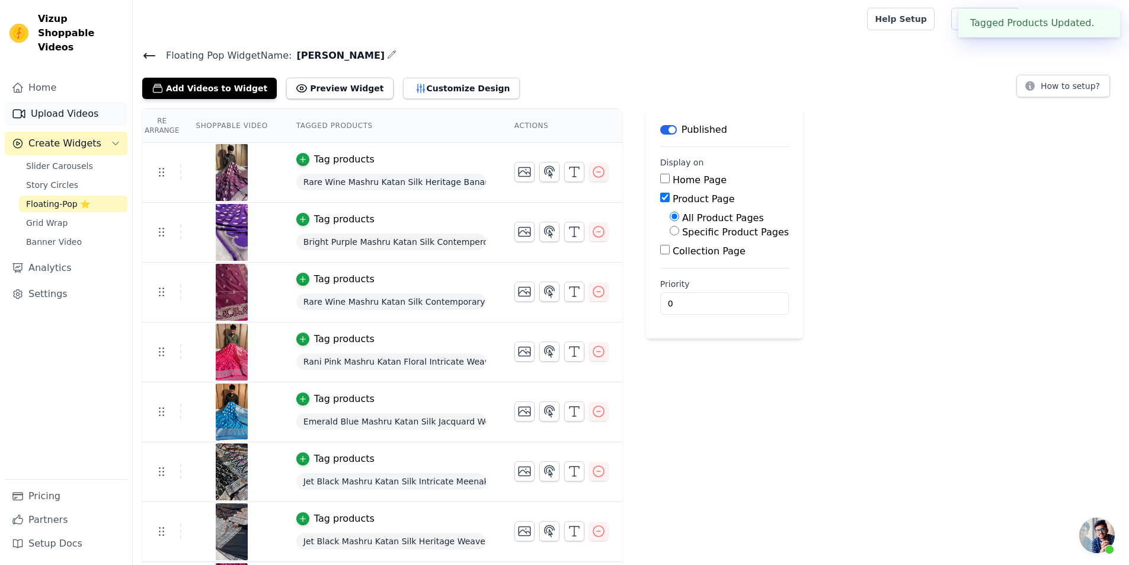
click at [75, 102] on link "Upload Videos" at bounding box center [66, 114] width 123 height 24
